Goal: Obtain resource: Obtain resource

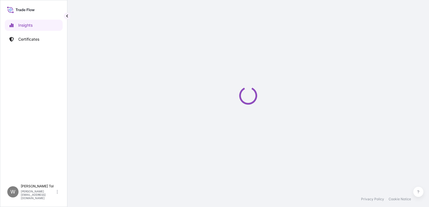
select select "2025"
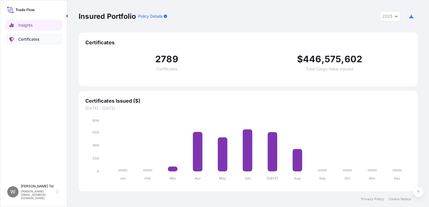
click at [35, 40] on p "Certificates" at bounding box center [28, 39] width 21 height 6
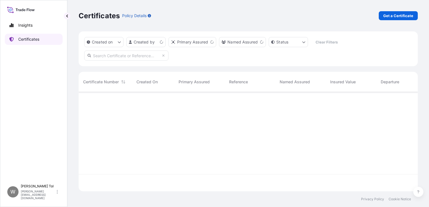
scroll to position [98, 335]
click at [144, 57] on input "text" at bounding box center [126, 56] width 84 height 10
paste input "[PHONE_NUMBER]"
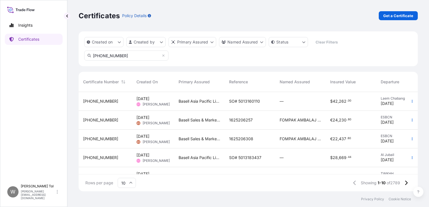
type input "[PHONE_NUMBER]"
click at [144, 57] on input "[PHONE_NUMBER]" at bounding box center [126, 56] width 84 height 10
click at [140, 58] on input "[PHONE_NUMBER]" at bounding box center [126, 56] width 84 height 10
click at [89, 56] on icon at bounding box center [89, 55] width 3 height 3
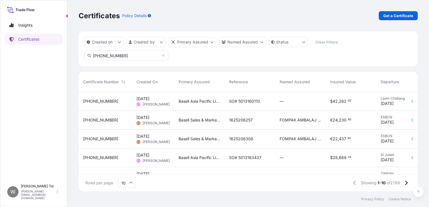
click at [89, 56] on icon at bounding box center [89, 55] width 3 height 3
click at [121, 54] on input "[PHONE_NUMBER]" at bounding box center [126, 56] width 84 height 10
click at [164, 57] on icon at bounding box center [163, 55] width 3 height 3
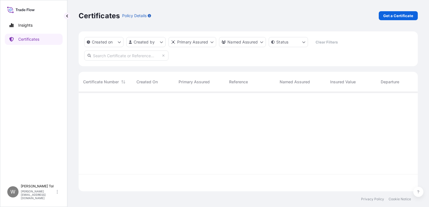
click at [137, 58] on input "text" at bounding box center [126, 56] width 84 height 10
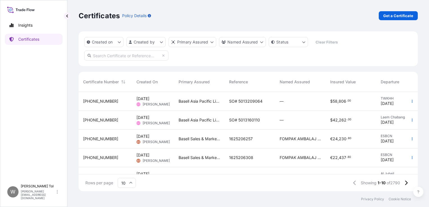
click at [143, 59] on input "text" at bounding box center [126, 56] width 84 height 10
paste input "[PHONE_NUMBER]"
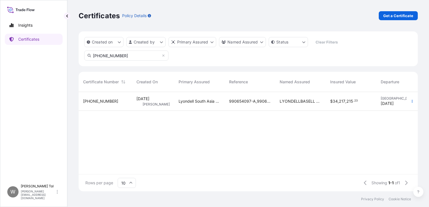
type input "[PHONE_NUMBER]"
click at [85, 103] on span "[PHONE_NUMBER]" at bounding box center [100, 102] width 35 height 6
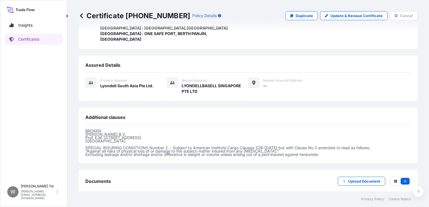
scroll to position [191, 0]
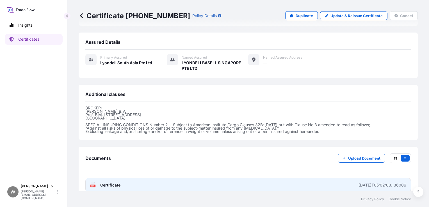
click at [104, 182] on span "Certificate" at bounding box center [110, 185] width 20 height 6
